Goal: Information Seeking & Learning: Learn about a topic

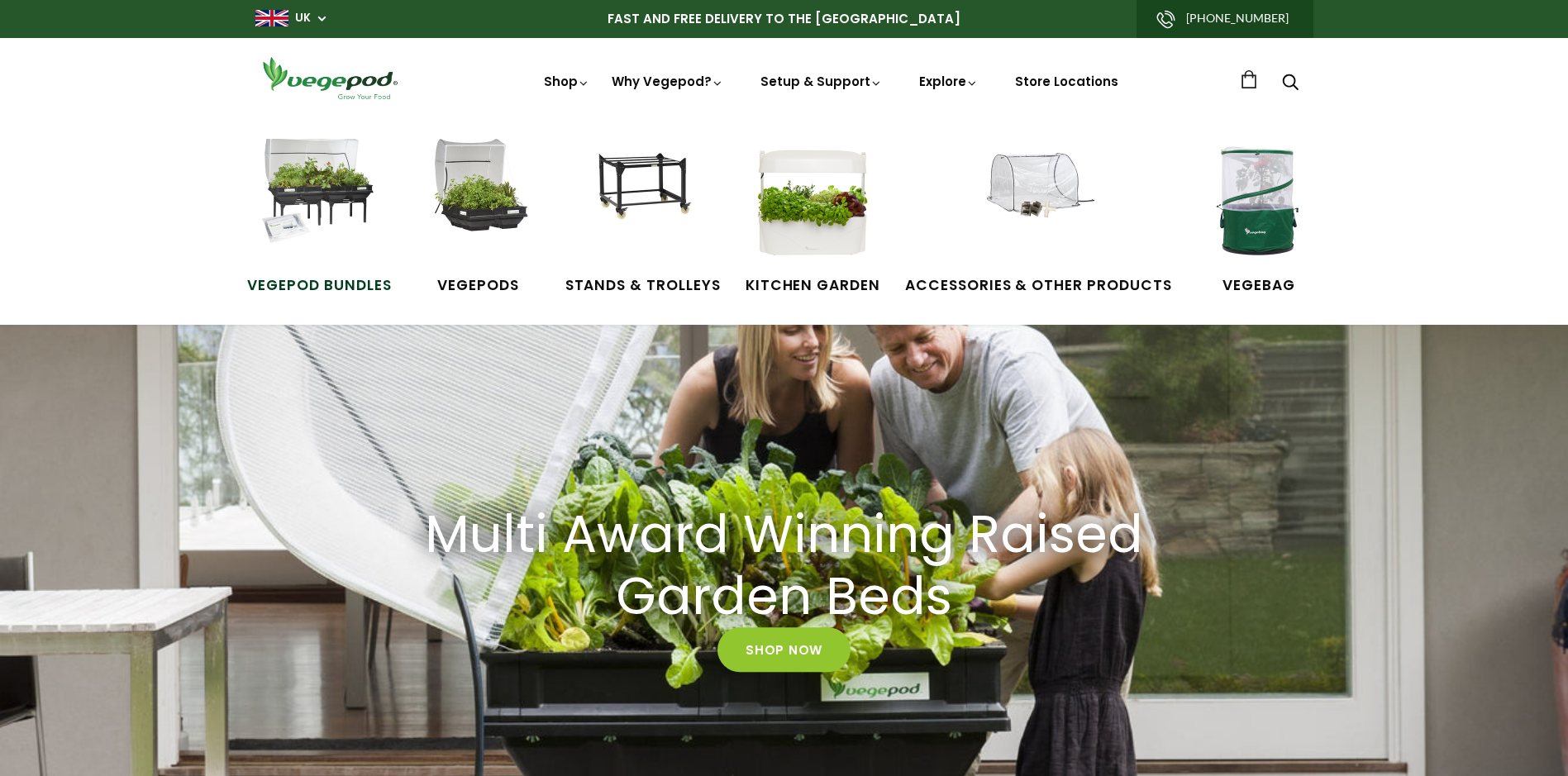
click at [292, 182] on img at bounding box center [319, 201] width 124 height 124
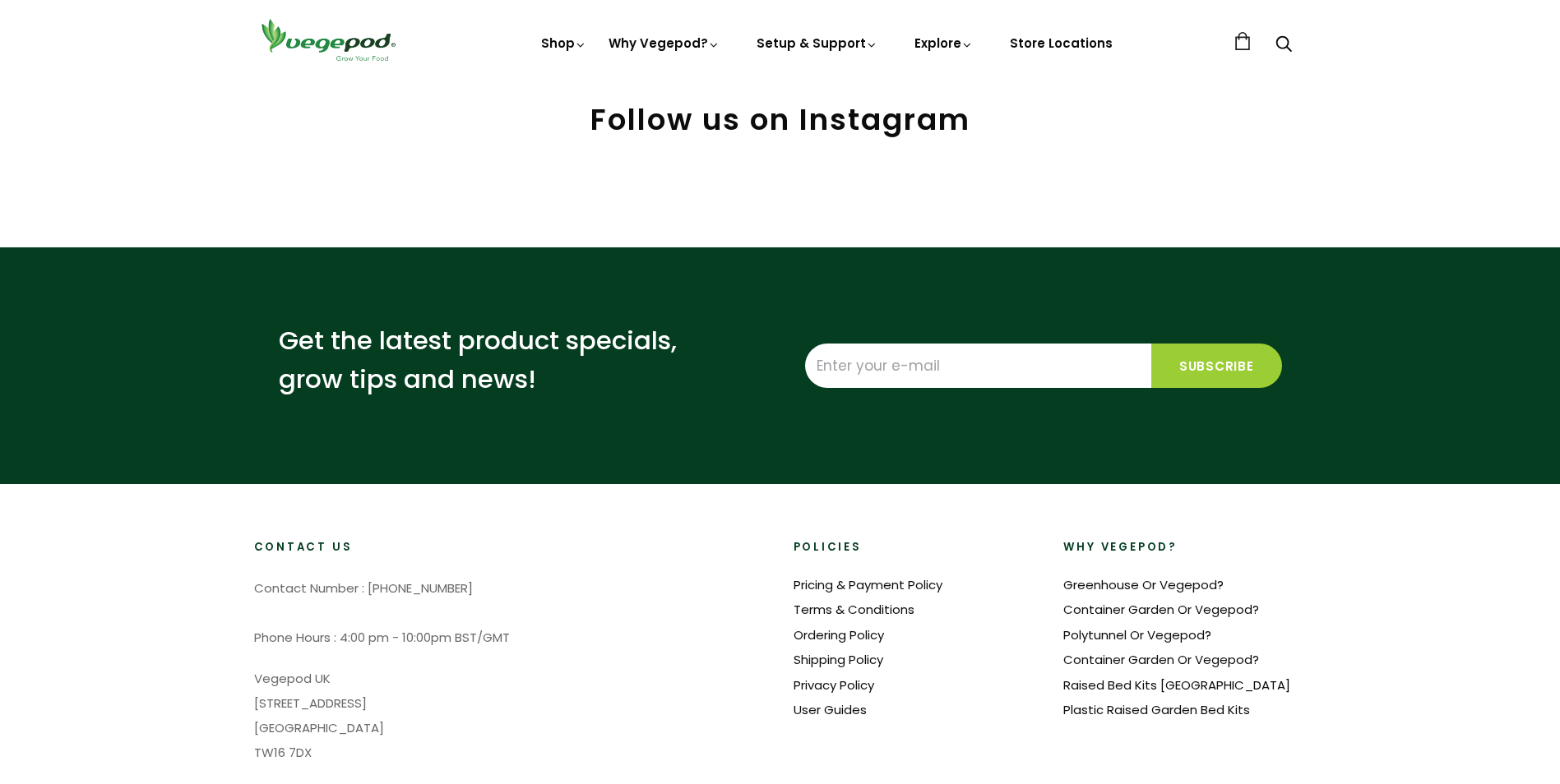
scroll to position [1182, 0]
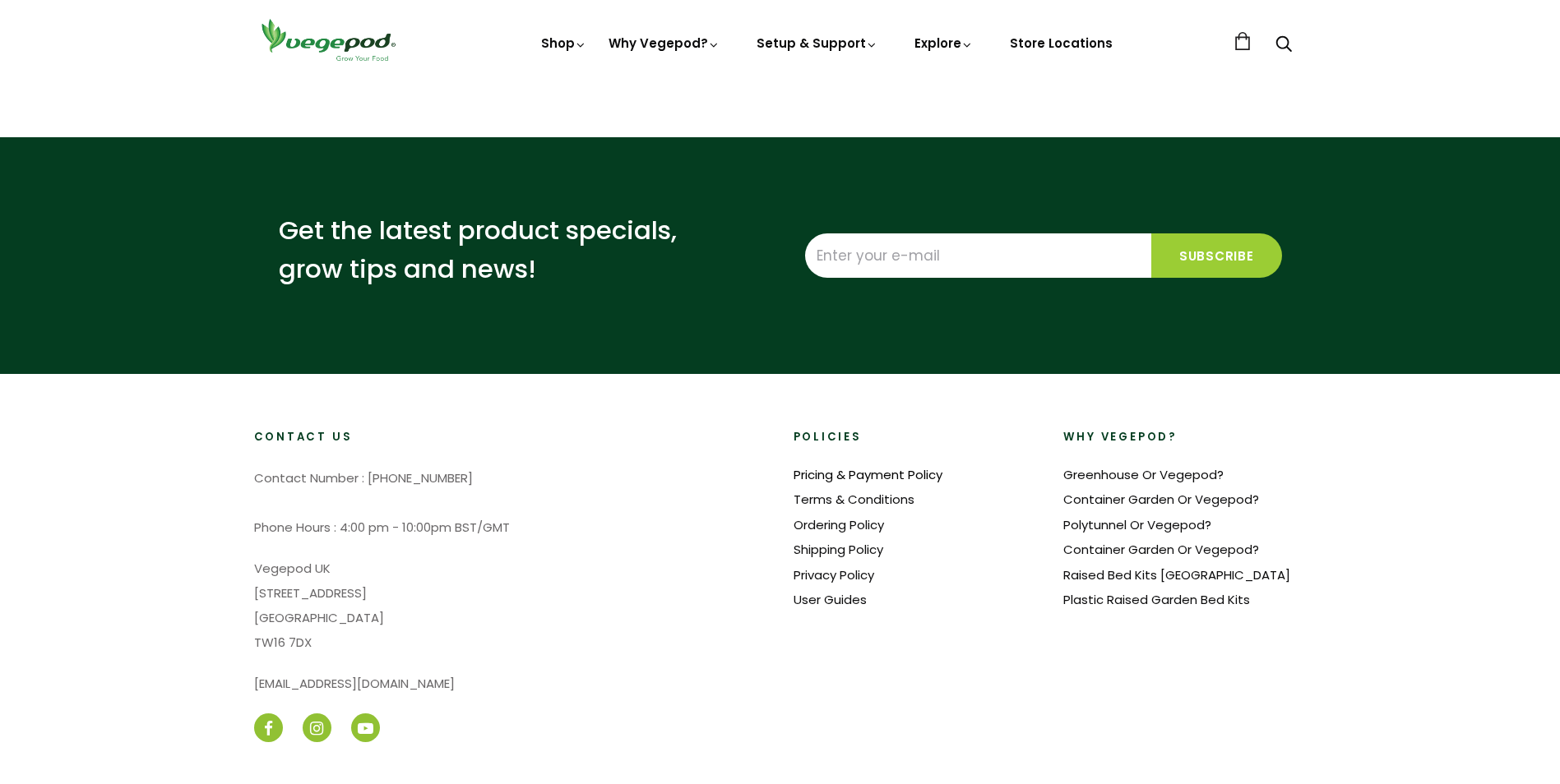
click at [917, 472] on link "Pricing & Payment Policy" at bounding box center [868, 475] width 149 height 17
